Goal: Task Accomplishment & Management: Complete application form

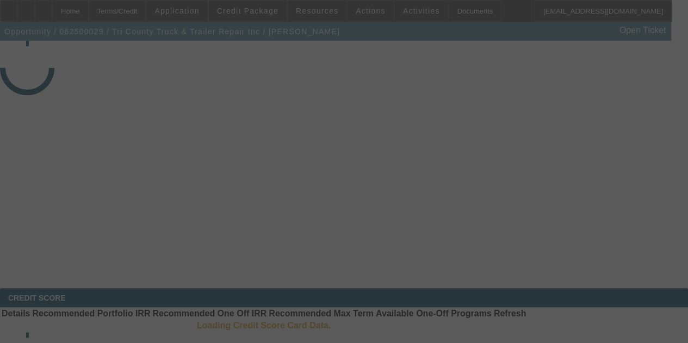
select select "3"
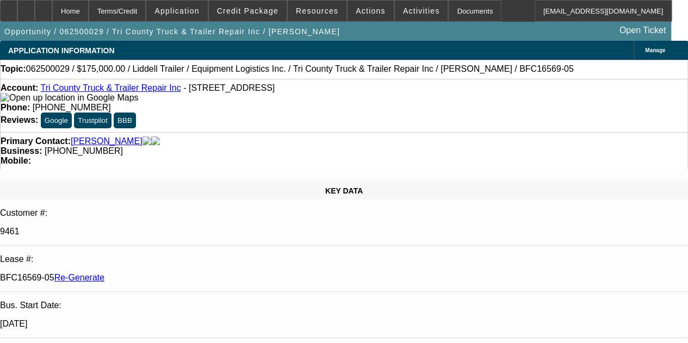
select select "0"
select select "6"
click at [403, 10] on span "Activities" at bounding box center [421, 11] width 37 height 9
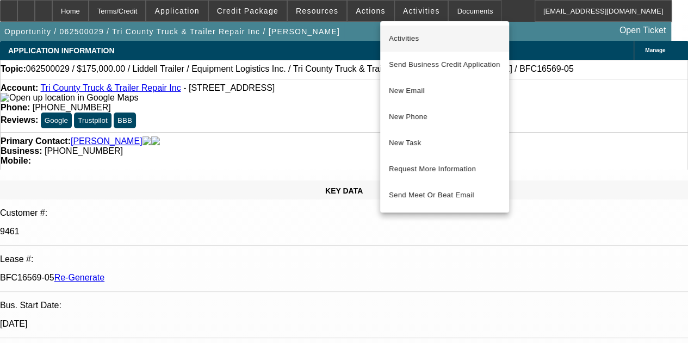
click at [404, 32] on button "Activities" at bounding box center [444, 39] width 129 height 26
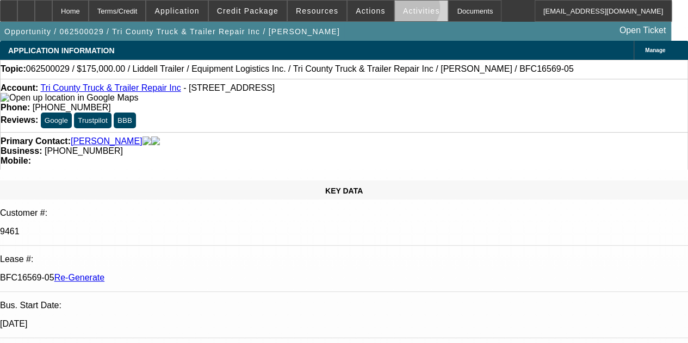
click at [403, 10] on span "Activities" at bounding box center [421, 11] width 37 height 9
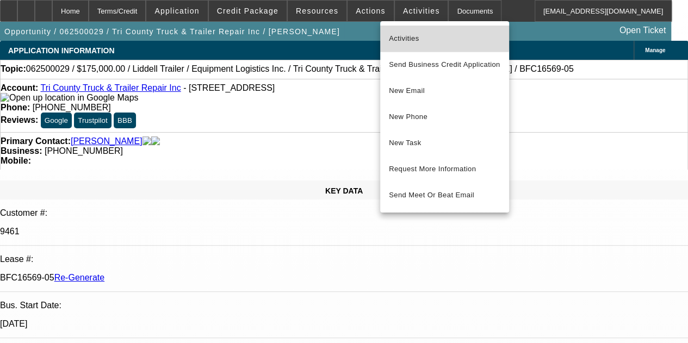
click at [400, 34] on span "Activities" at bounding box center [445, 38] width 112 height 13
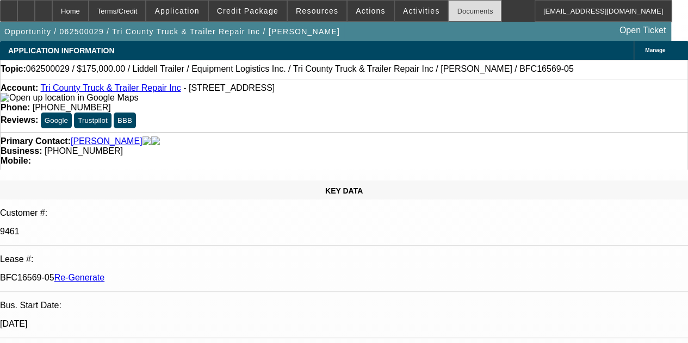
click at [448, 17] on div "Documents" at bounding box center [474, 11] width 53 height 22
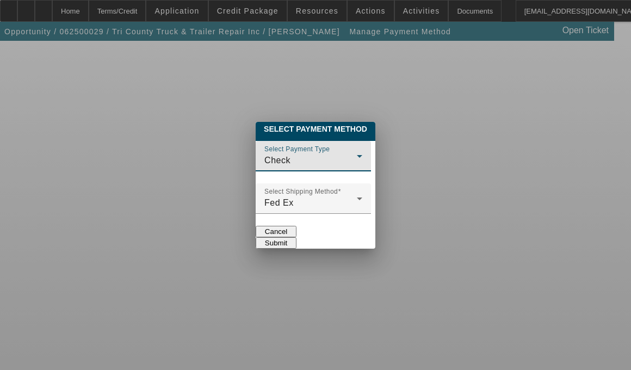
click at [288, 154] on div "Check" at bounding box center [310, 160] width 92 height 13
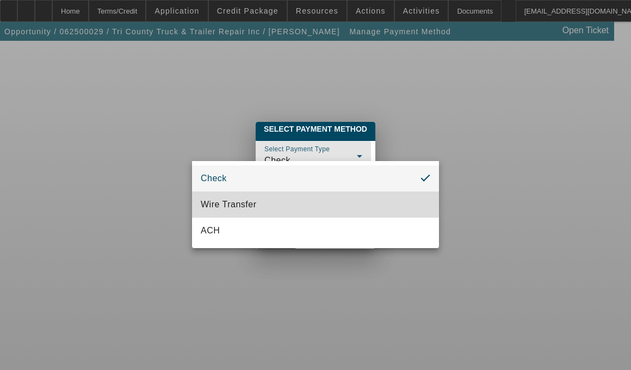
click at [239, 202] on span "Wire Transfer" at bounding box center [229, 204] width 56 height 13
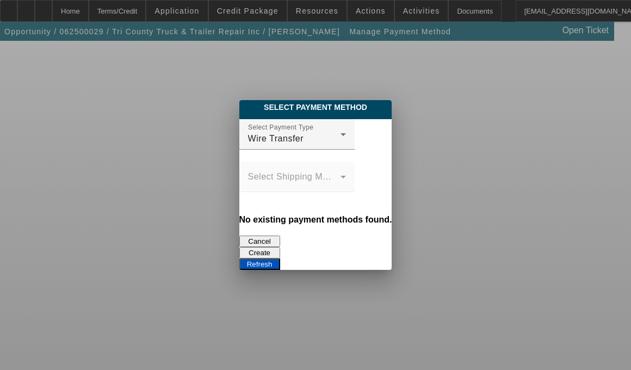
click at [280, 247] on button "Create" at bounding box center [259, 252] width 41 height 11
